Goal: Task Accomplishment & Management: Complete application form

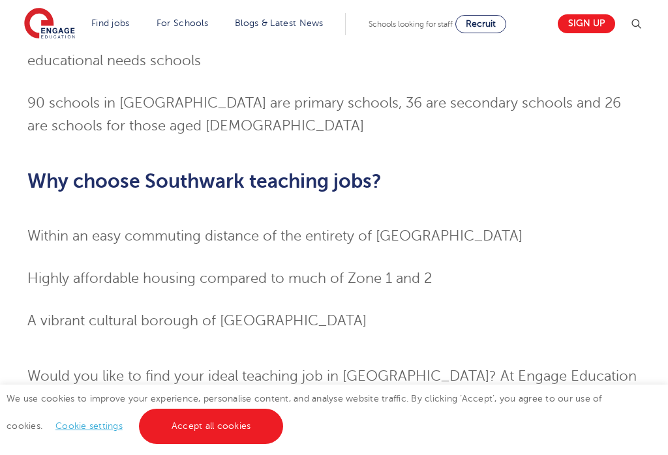
scroll to position [1116, 0]
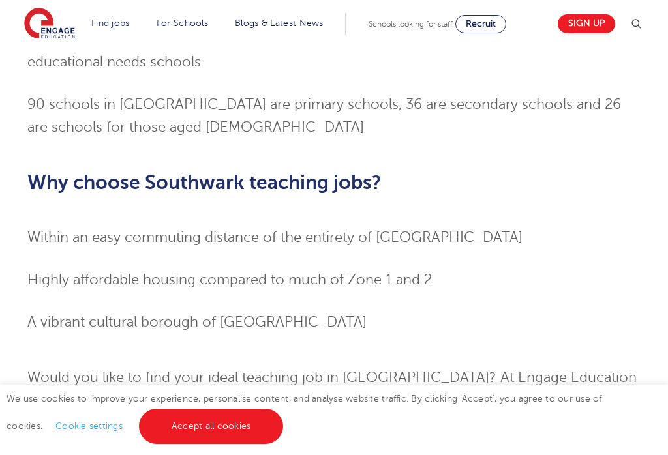
click at [205, 444] on link "Accept all cookies" at bounding box center [211, 426] width 145 height 35
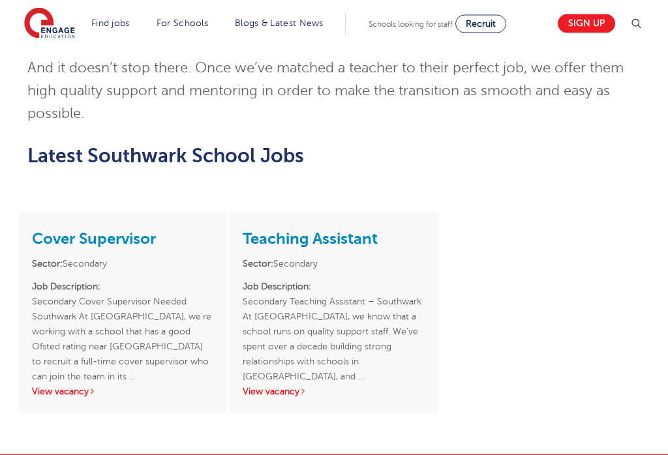
scroll to position [1507, 0]
click at [306, 387] on link "View vacancy" at bounding box center [275, 392] width 64 height 10
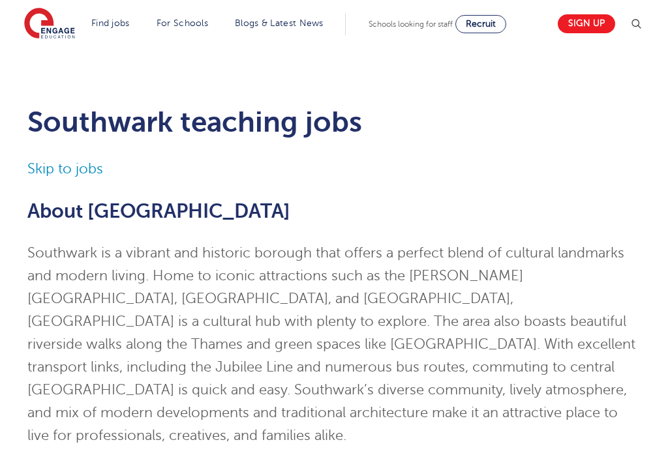
scroll to position [1527, 0]
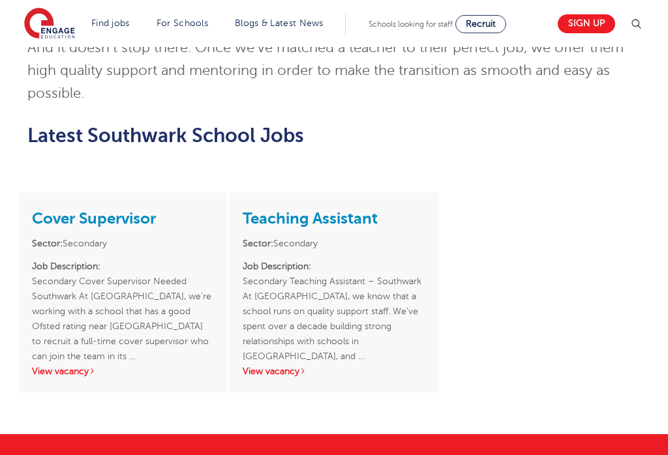
click at [595, 27] on link "Sign up" at bounding box center [585, 23] width 57 height 19
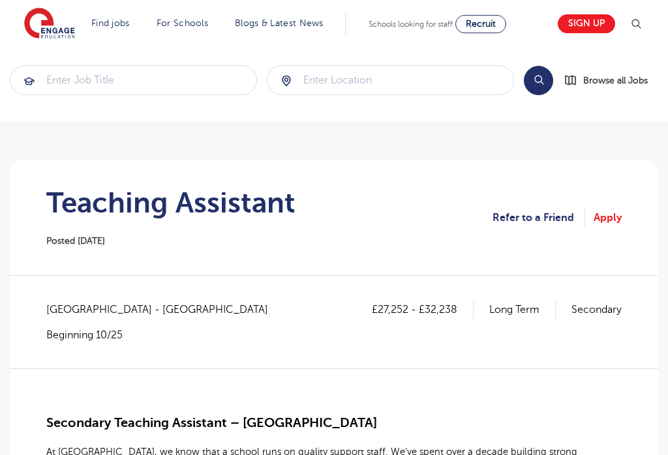
scroll to position [14, 0]
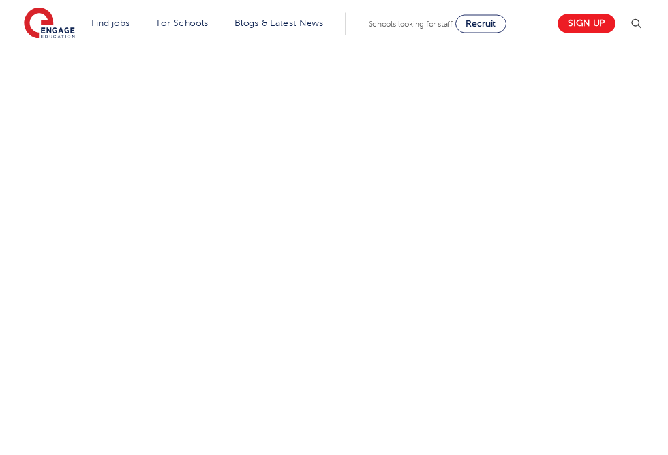
scroll to position [778, 0]
click at [144, 366] on p at bounding box center [228, 363] width 402 height 17
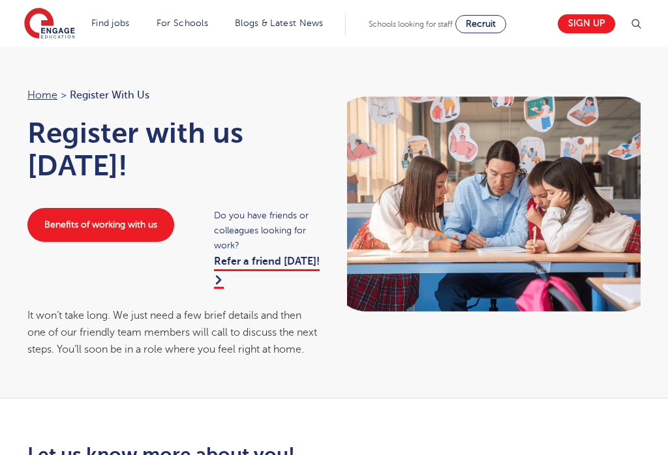
scroll to position [0, 0]
